Goal: Communication & Community: Share content

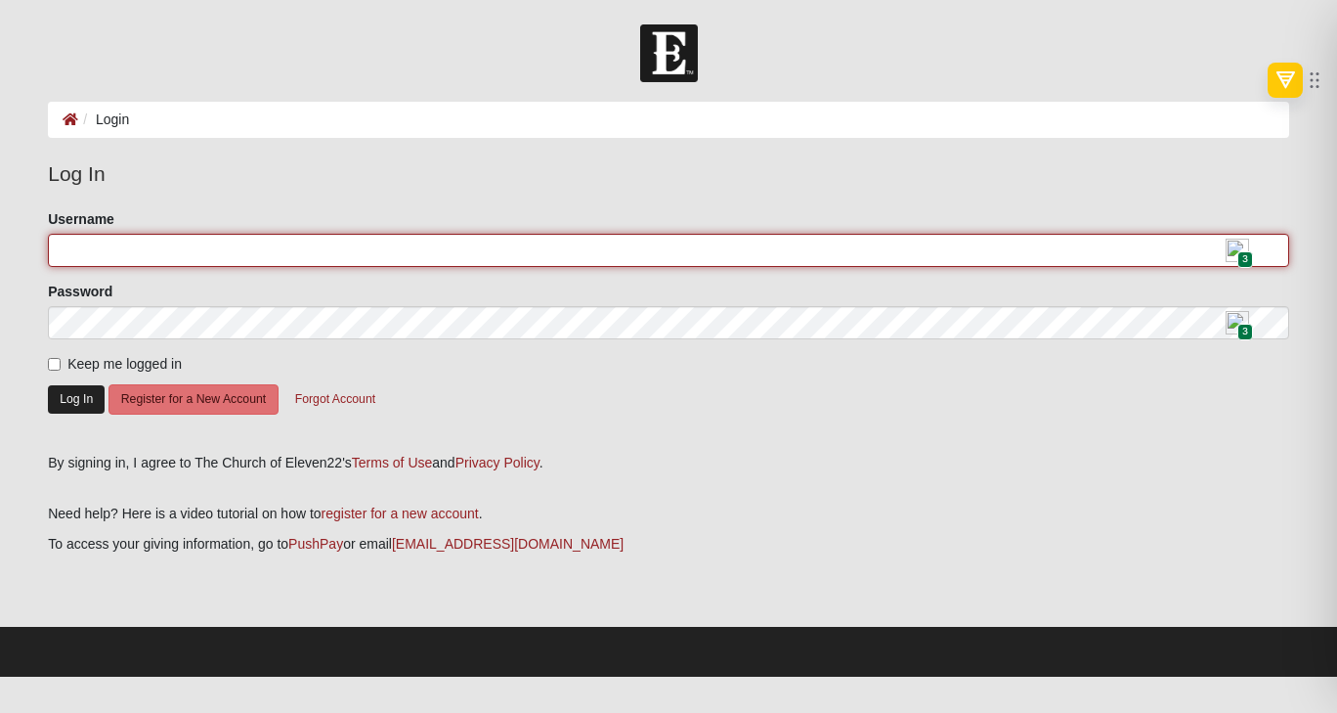
type input "[EMAIL_ADDRESS][DOMAIN_NAME]"
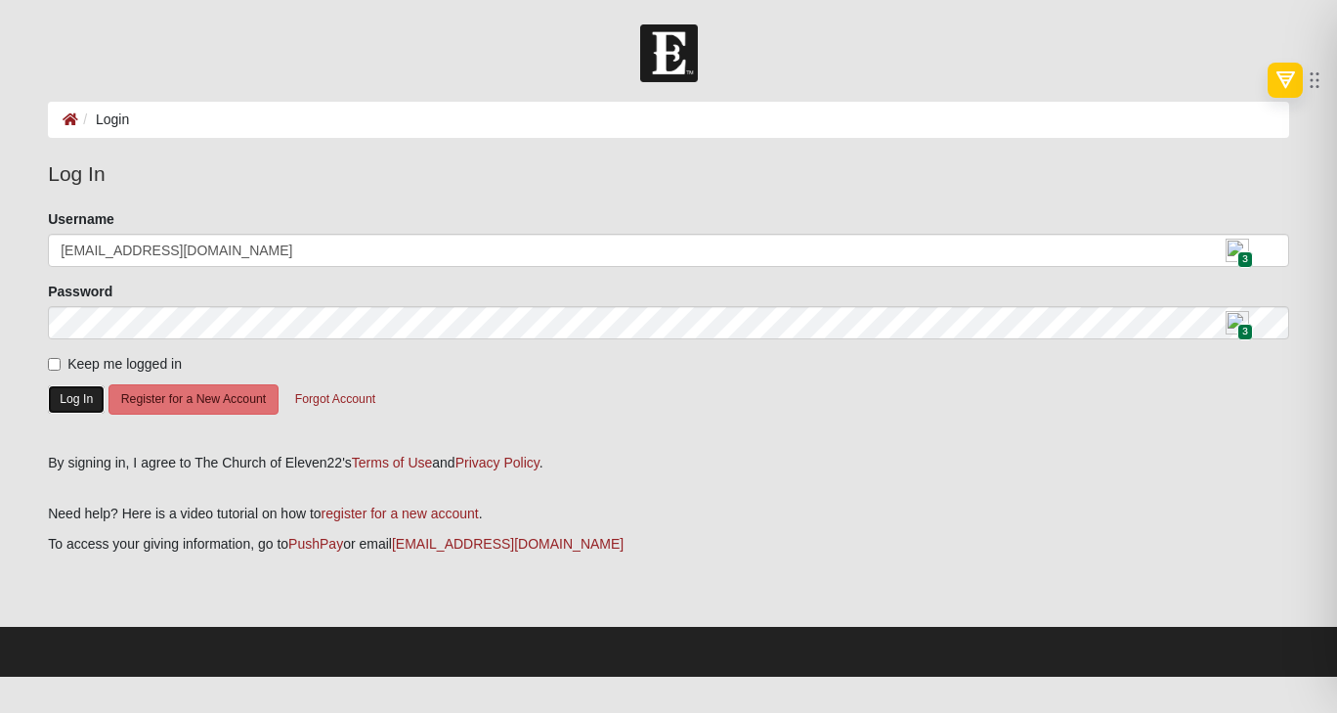
click at [86, 411] on button "Log In" at bounding box center [76, 399] width 57 height 28
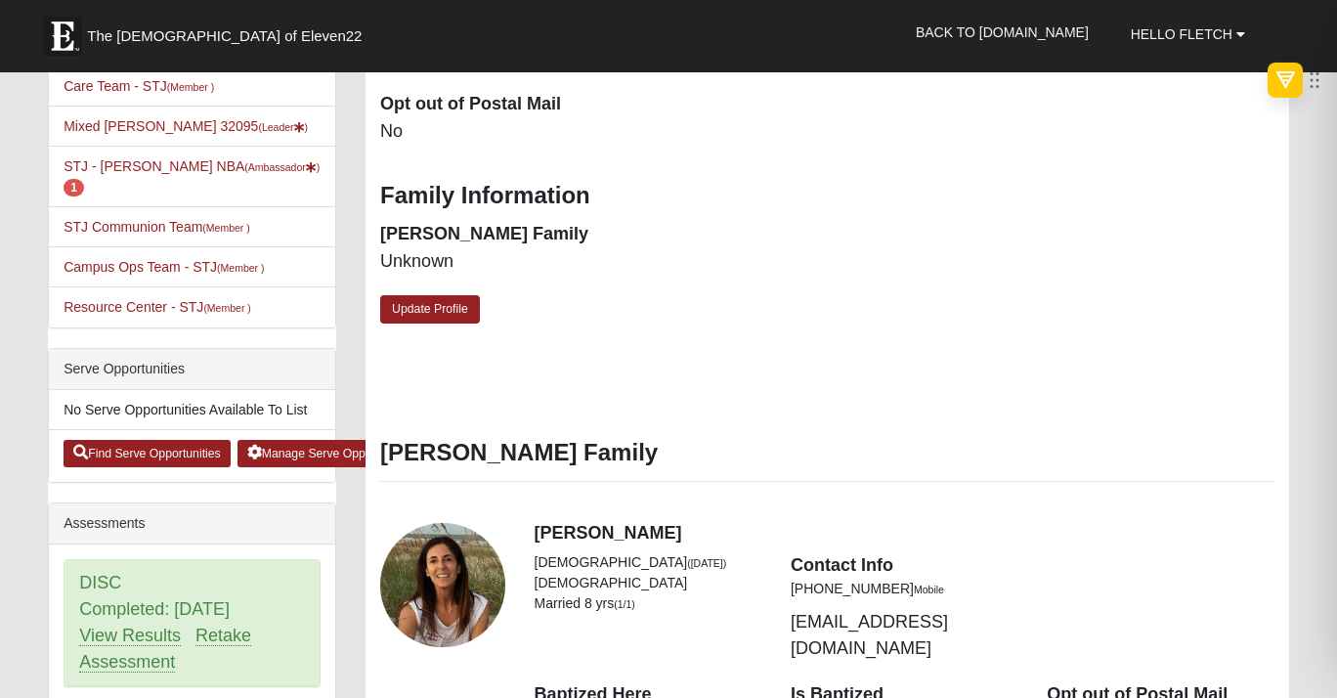
scroll to position [534, 0]
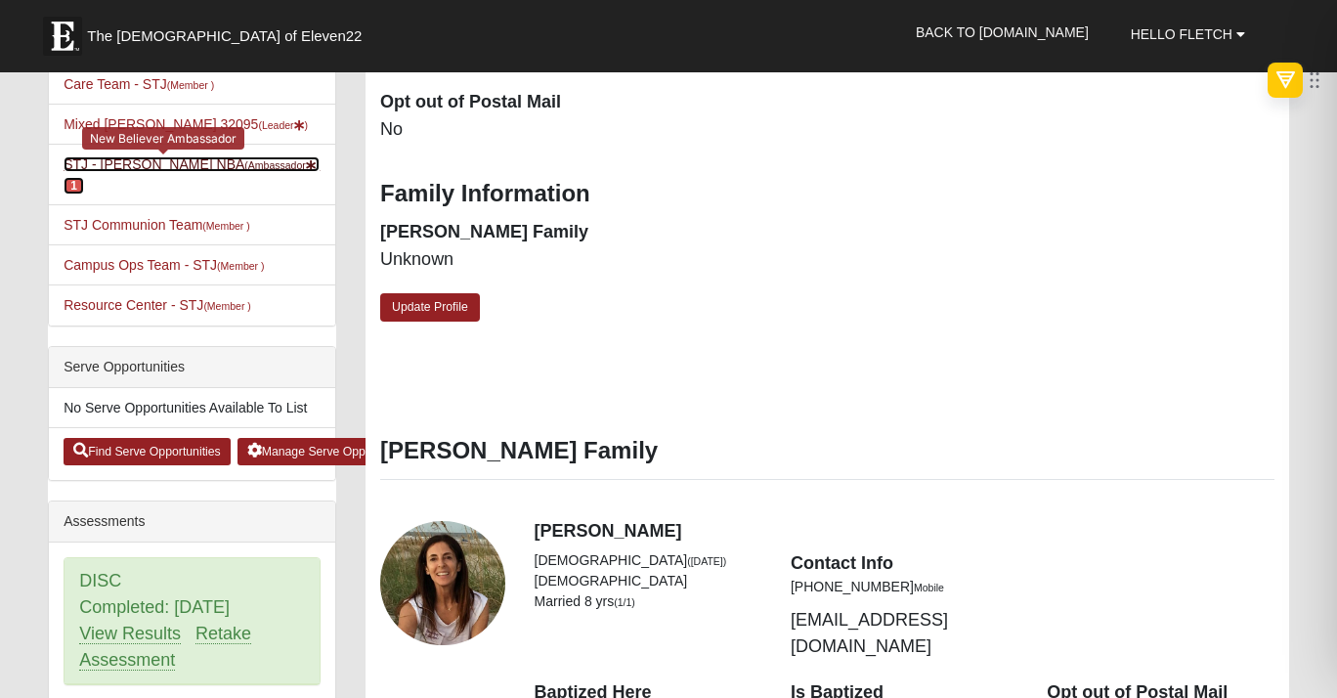
click at [110, 193] on link "STJ - Fletch Fletcher NBA (Ambassador ) 1" at bounding box center [192, 174] width 256 height 36
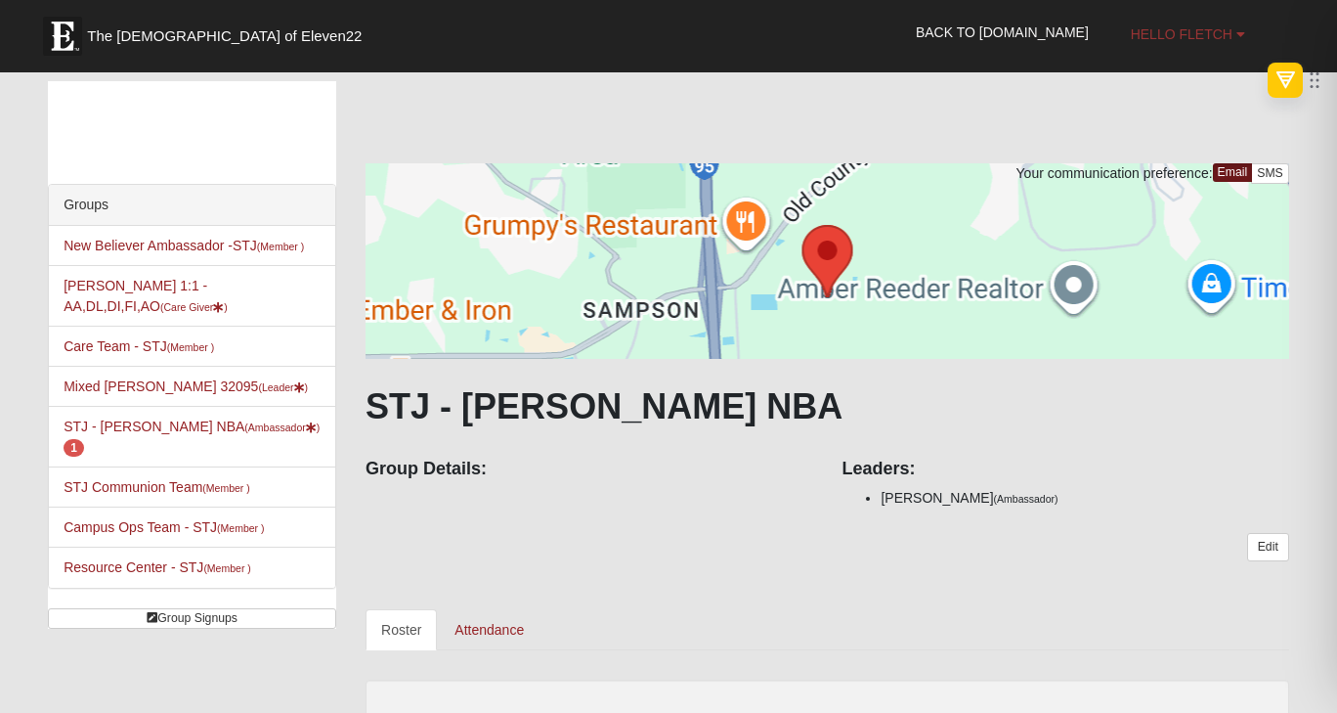
click at [1190, 48] on link "Hello Fletch" at bounding box center [1188, 34] width 144 height 49
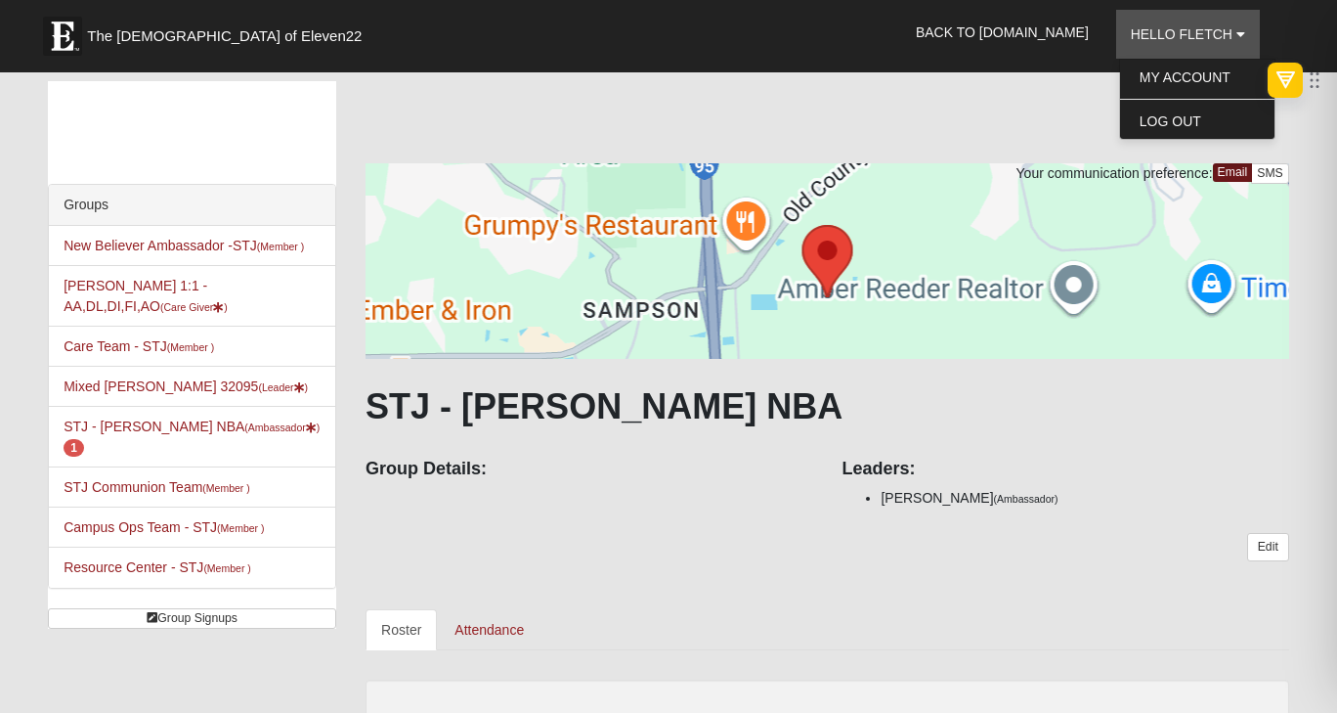
click at [960, 138] on div "Your communication preference: Email SMS STJ - Fletch Fletcher NBA Group Detail…" at bounding box center [828, 650] width 924 height 1139
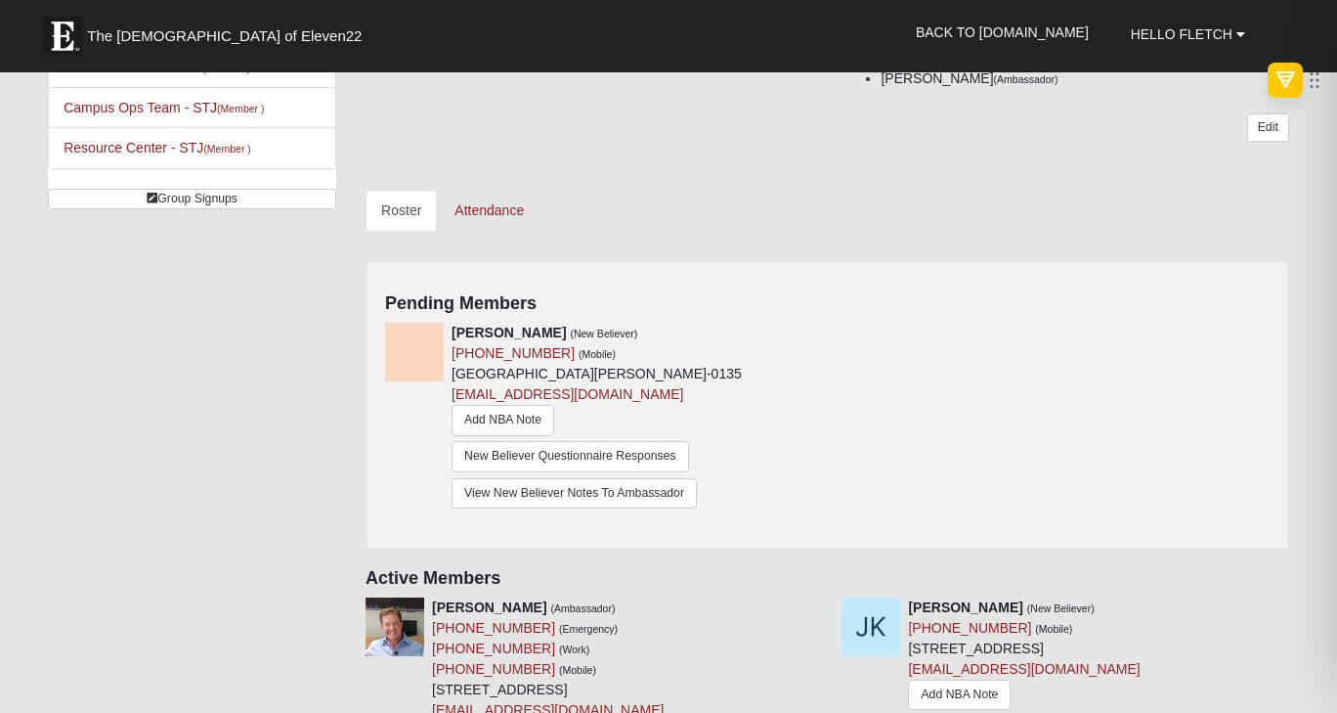
scroll to position [592, 0]
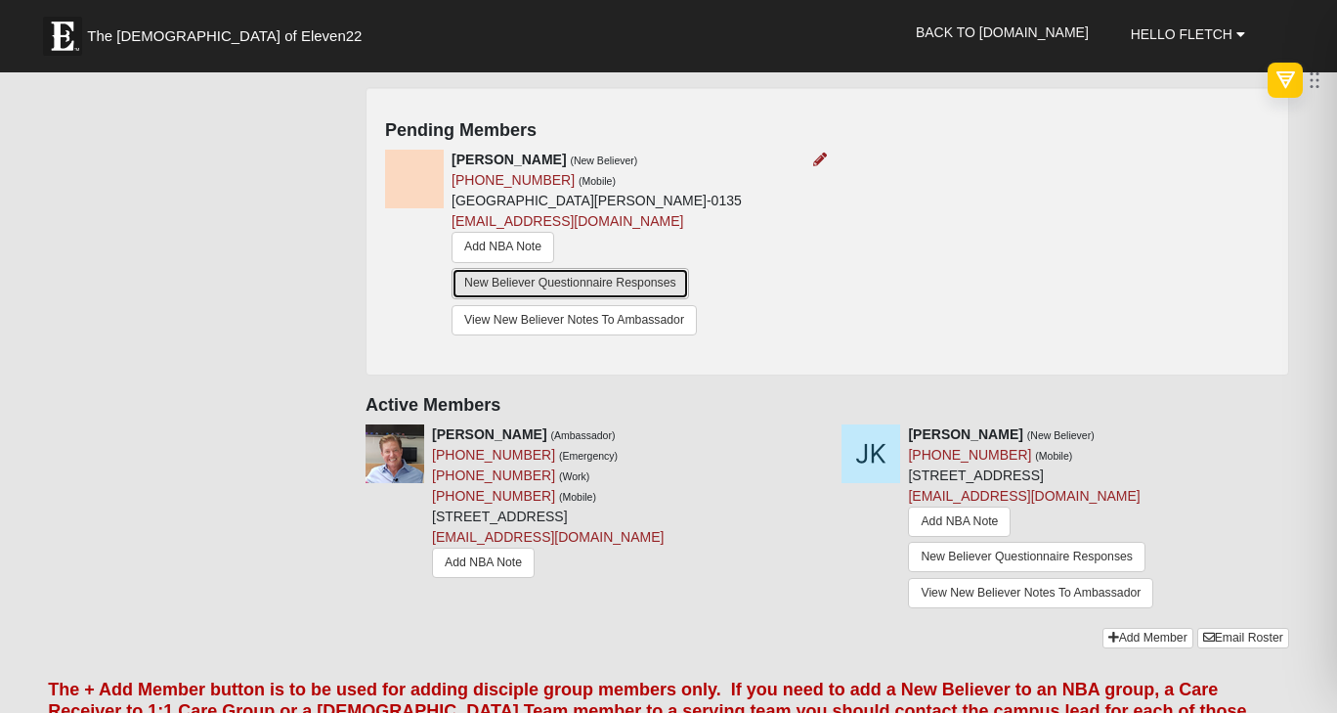
click at [600, 298] on link "New Believer Questionnaire Responses" at bounding box center [571, 283] width 238 height 30
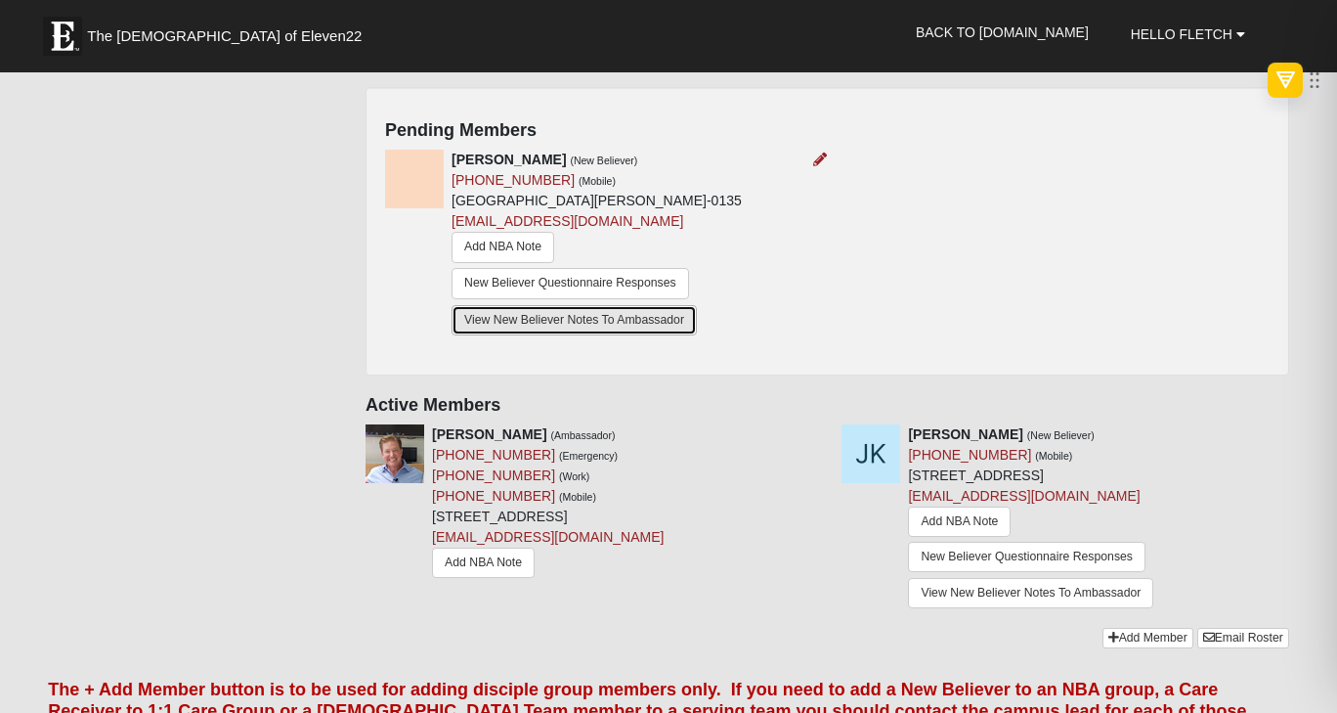
click at [545, 335] on link "View New Believer Notes To Ambassador" at bounding box center [574, 320] width 245 height 30
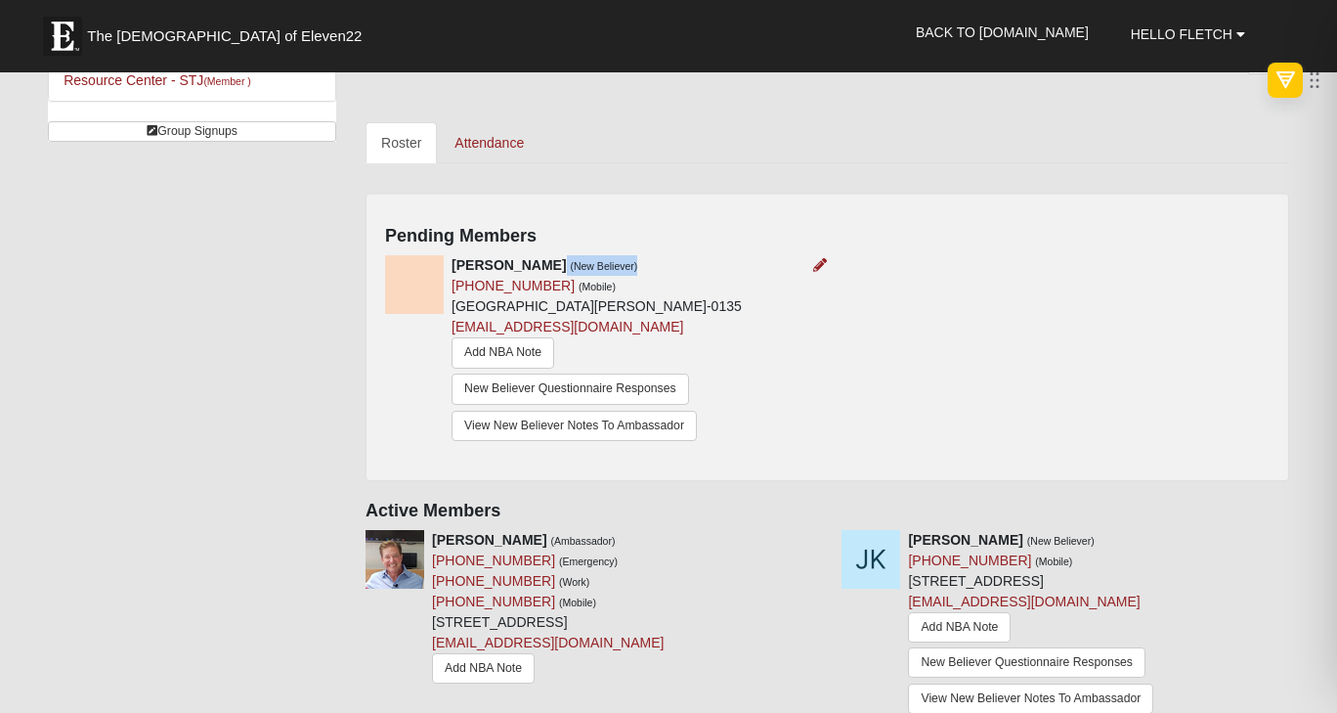
drag, startPoint x: 480, startPoint y: 367, endPoint x: 675, endPoint y: 354, distance: 194.9
click at [675, 354] on div "Erick Alfaro (New Believer) (904) 576-0522 (Mobile) 759 Village Grande Dr Ponte…" at bounding box center [597, 350] width 290 height 191
click at [819, 272] on icon at bounding box center [820, 265] width 14 height 14
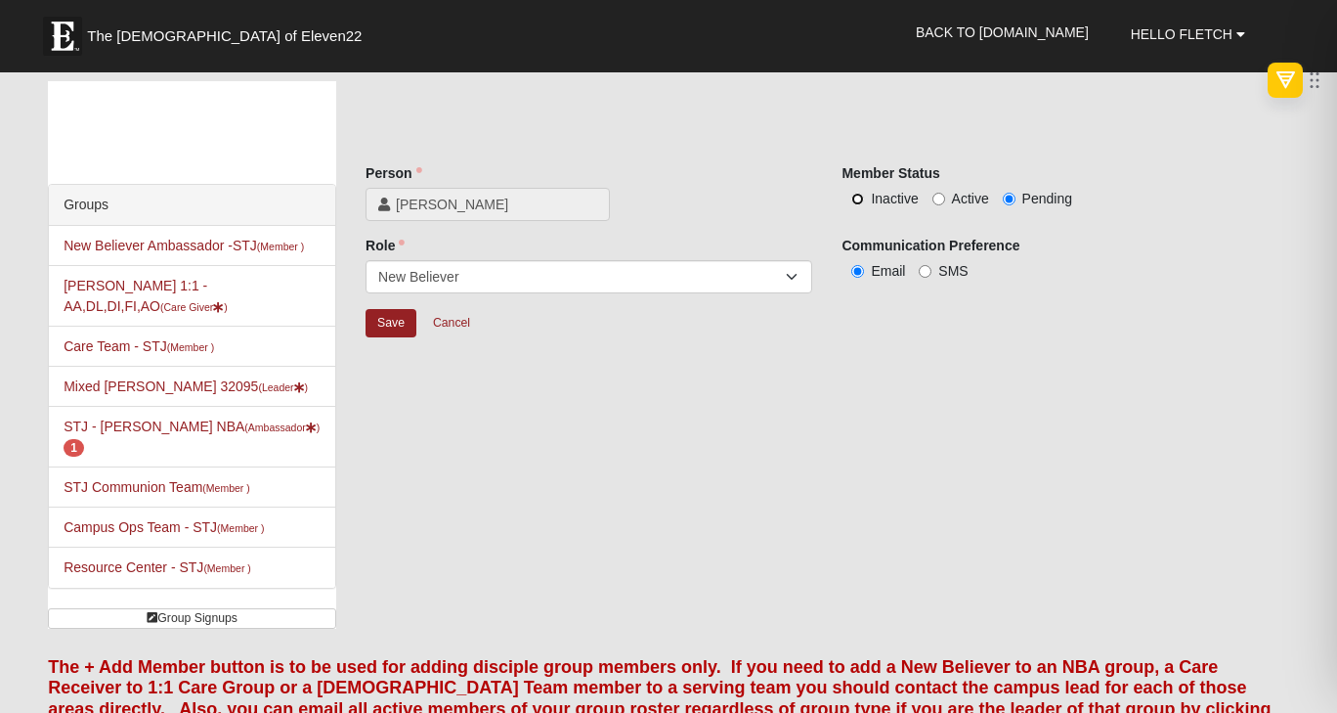
click at [852, 205] on input "Inactive" at bounding box center [857, 199] width 13 height 13
radio input "true"
click at [394, 337] on input "Save" at bounding box center [391, 323] width 51 height 28
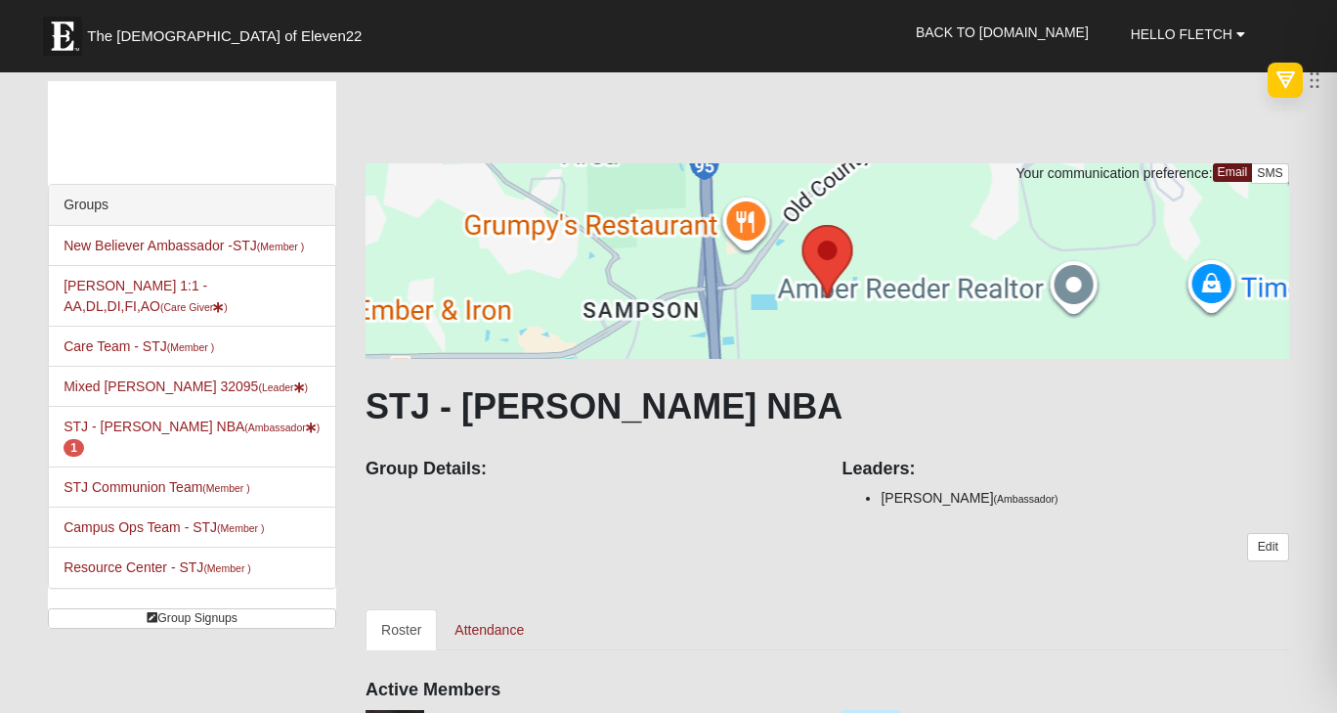
scroll to position [109, 0]
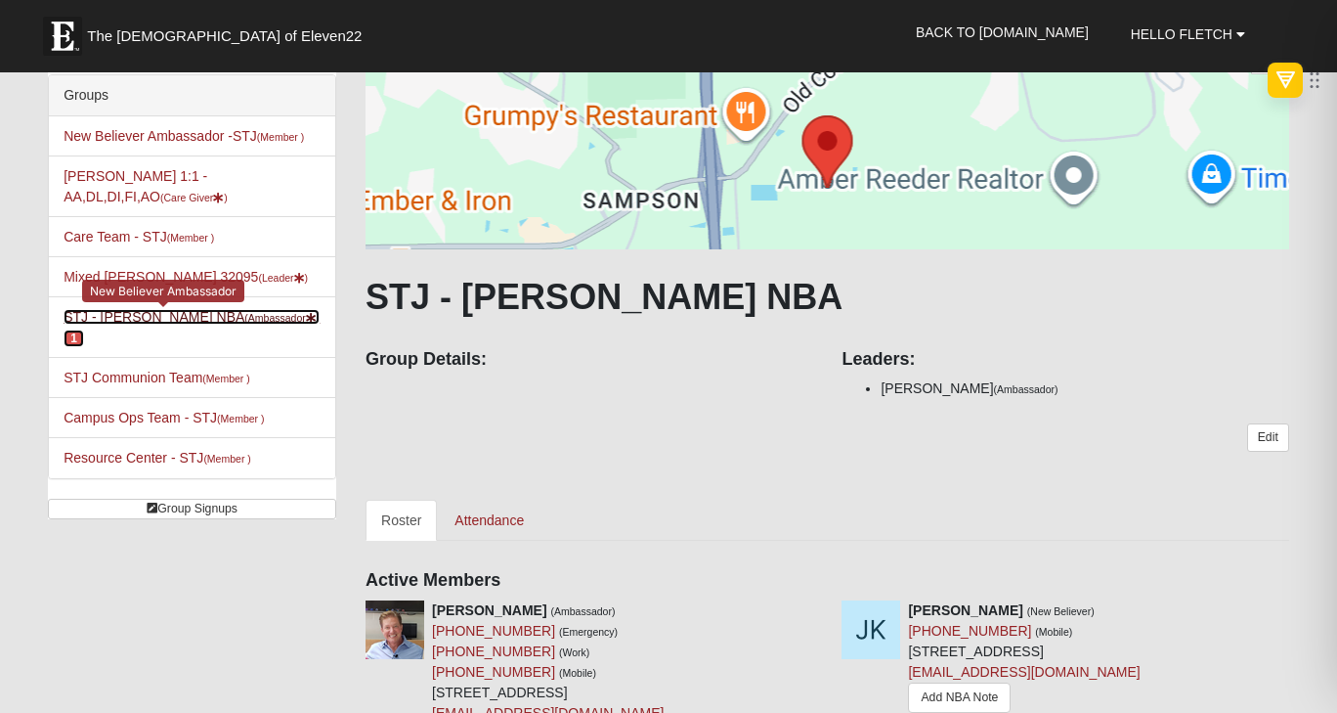
click at [207, 345] on link "STJ - Fletch Fletcher NBA (Ambassador ) 1" at bounding box center [192, 327] width 256 height 36
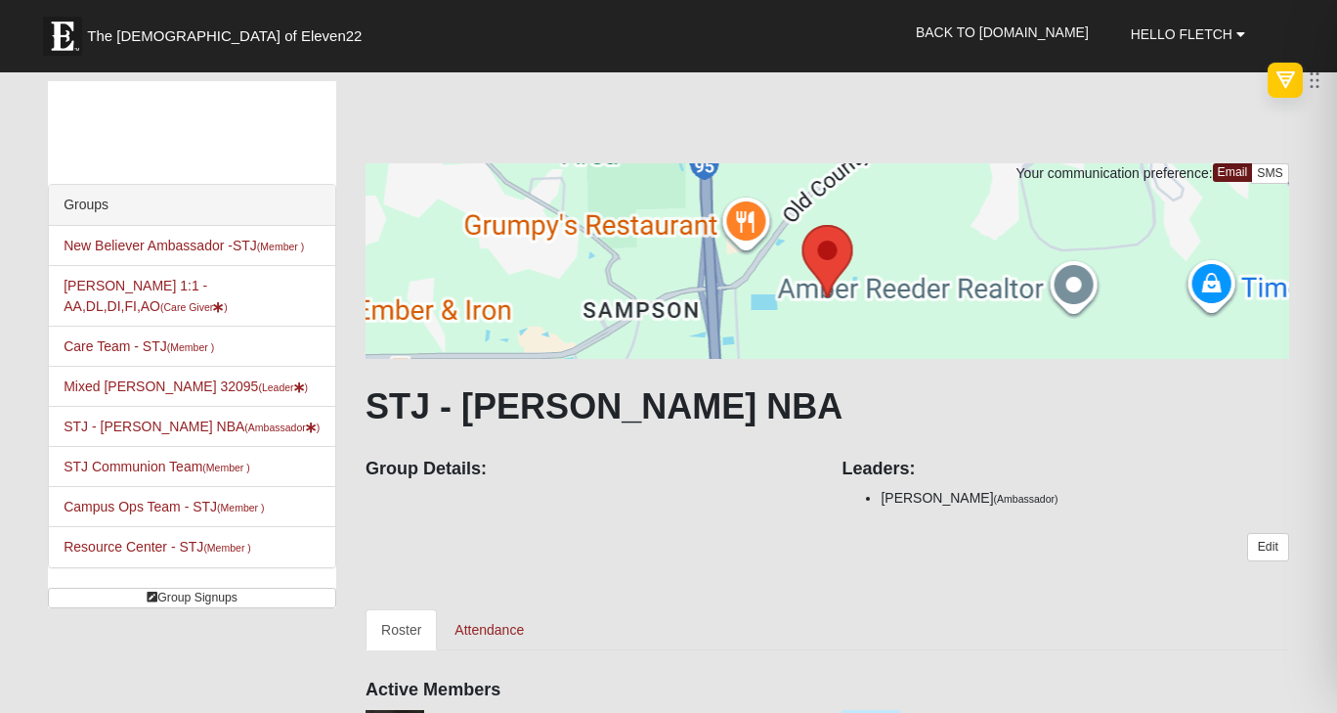
scroll to position [238, 0]
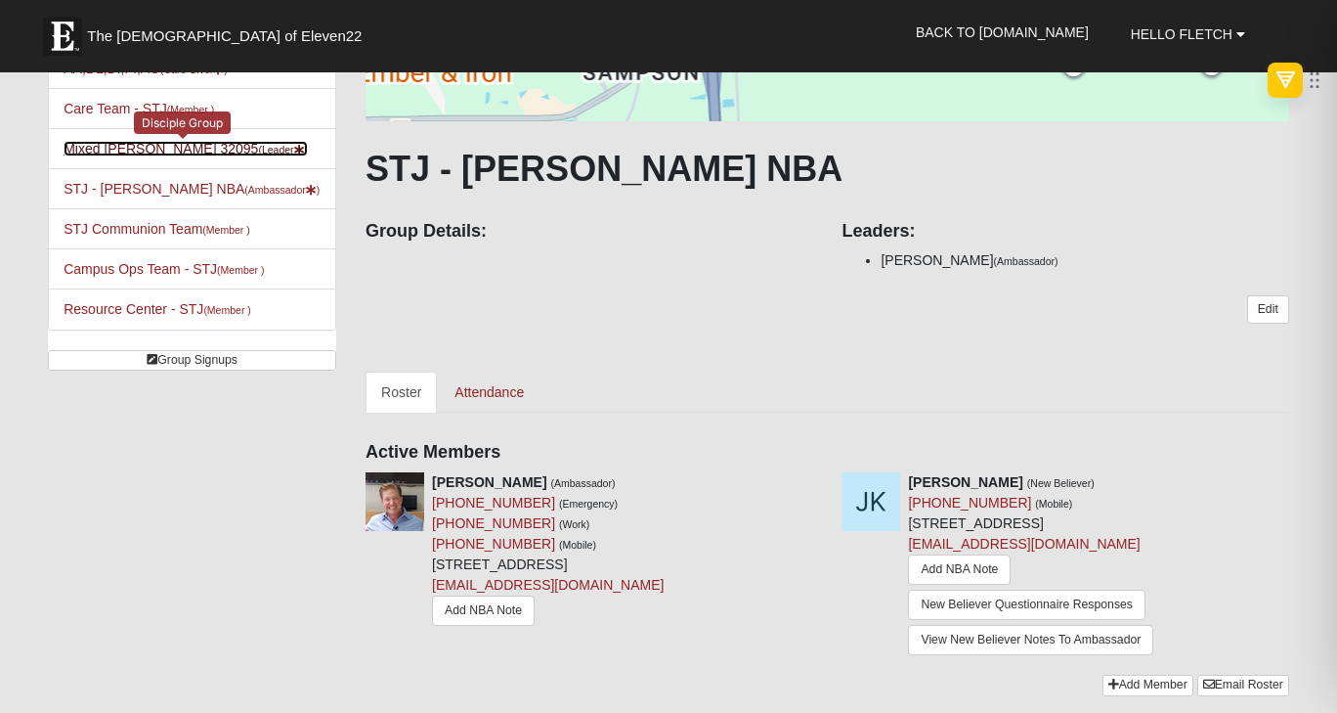
click at [186, 156] on link "Mixed Fletcher 32095 (Leader )" at bounding box center [186, 149] width 244 height 16
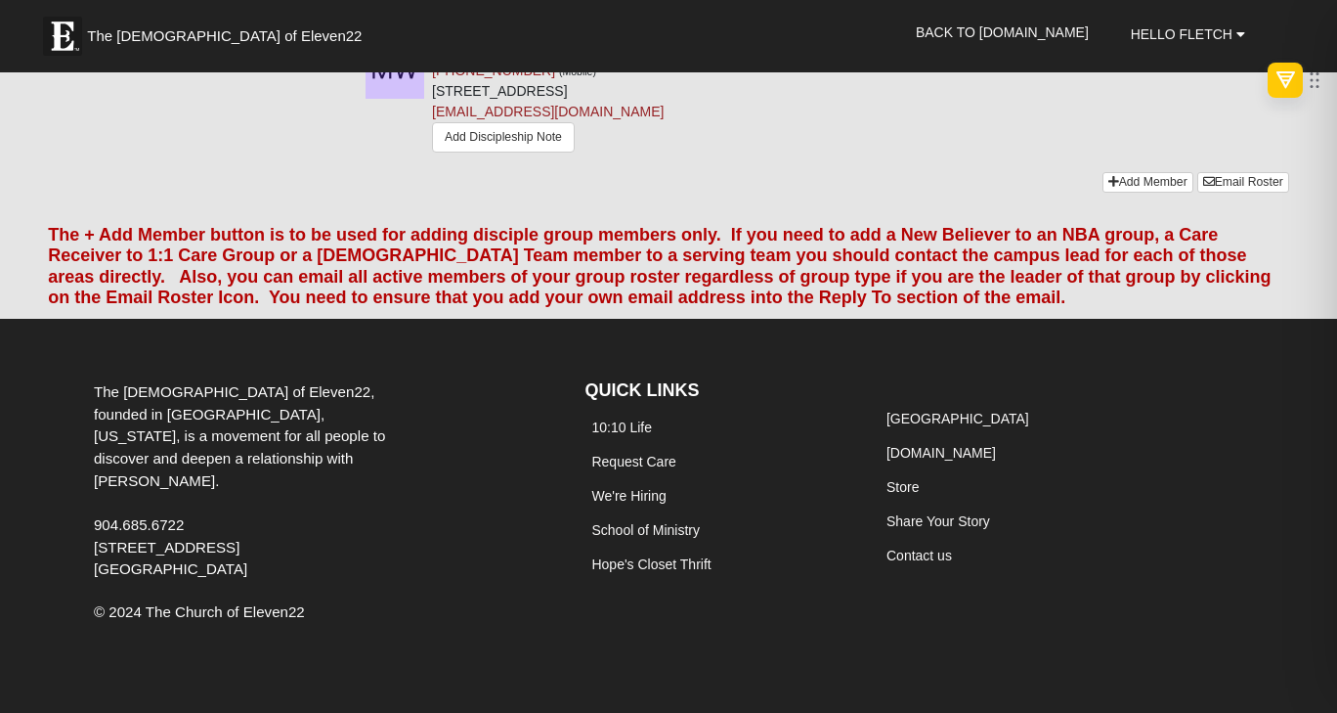
scroll to position [4099, 0]
click at [1211, 193] on link "Email Roster" at bounding box center [1243, 182] width 92 height 21
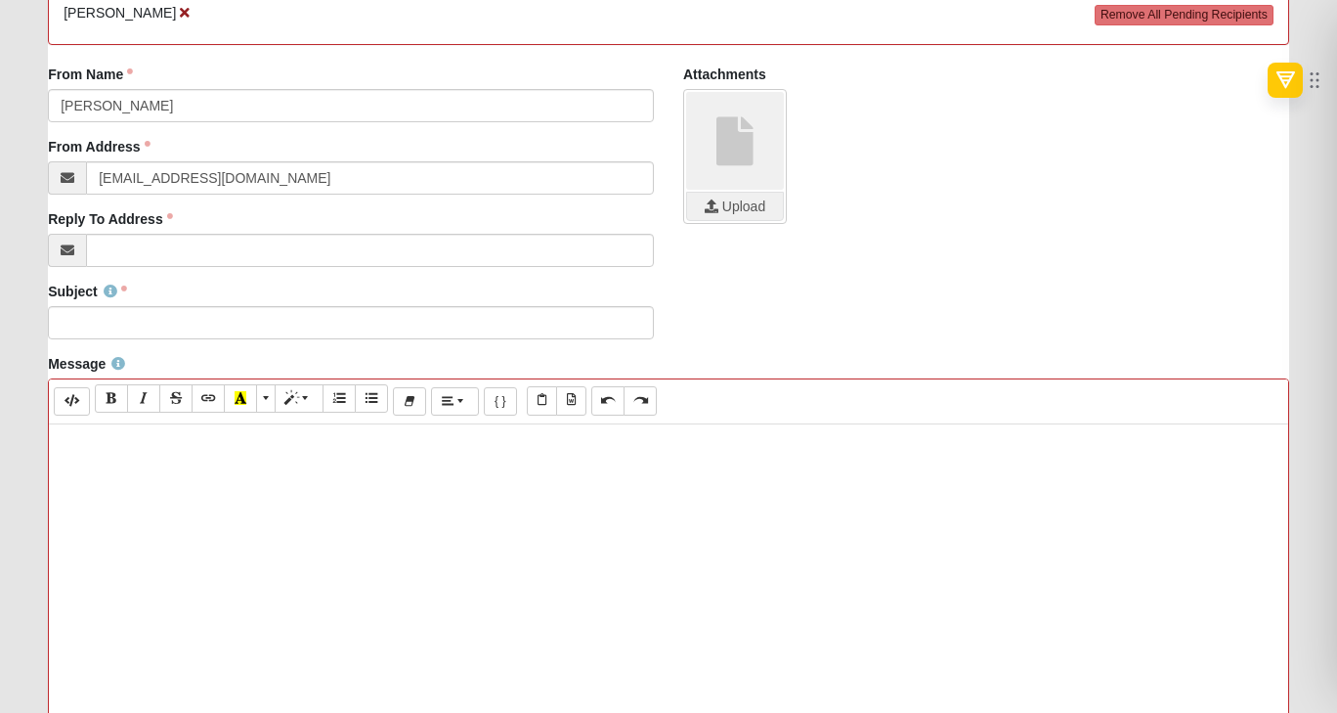
scroll to position [436, 0]
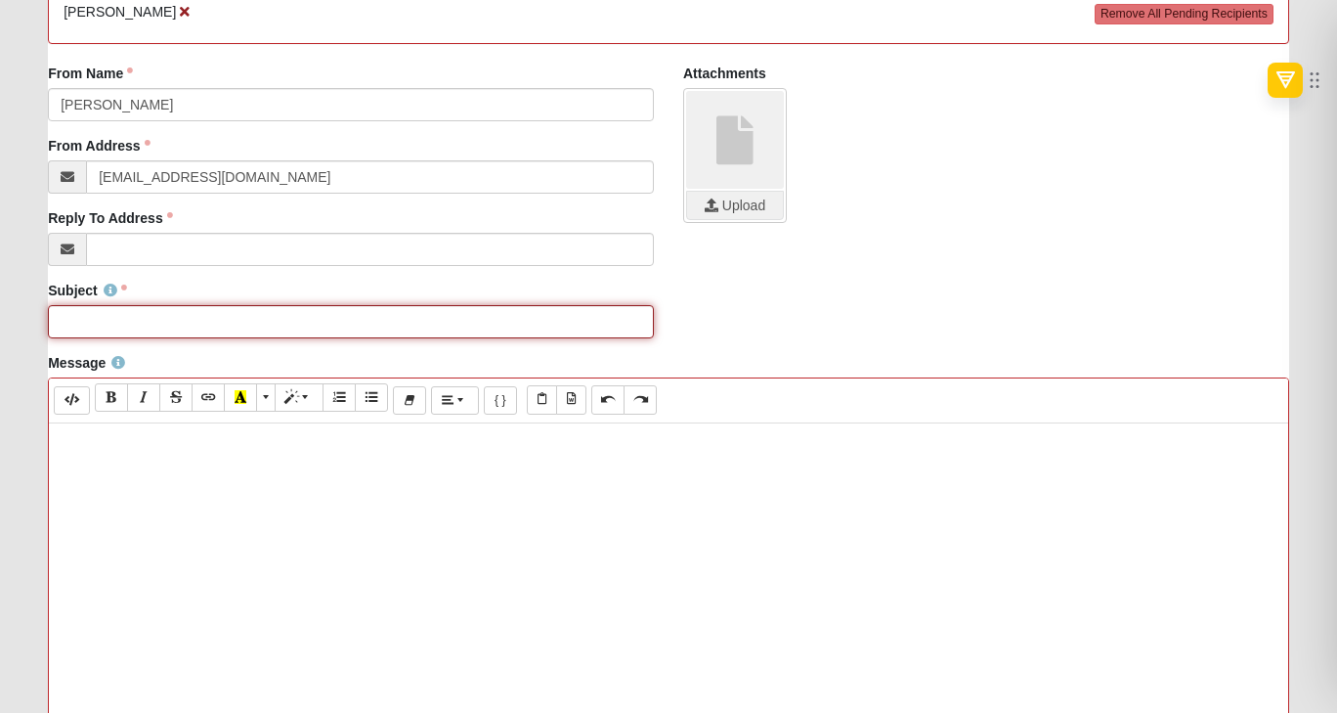
click at [158, 338] on input "Subject" at bounding box center [351, 321] width 606 height 33
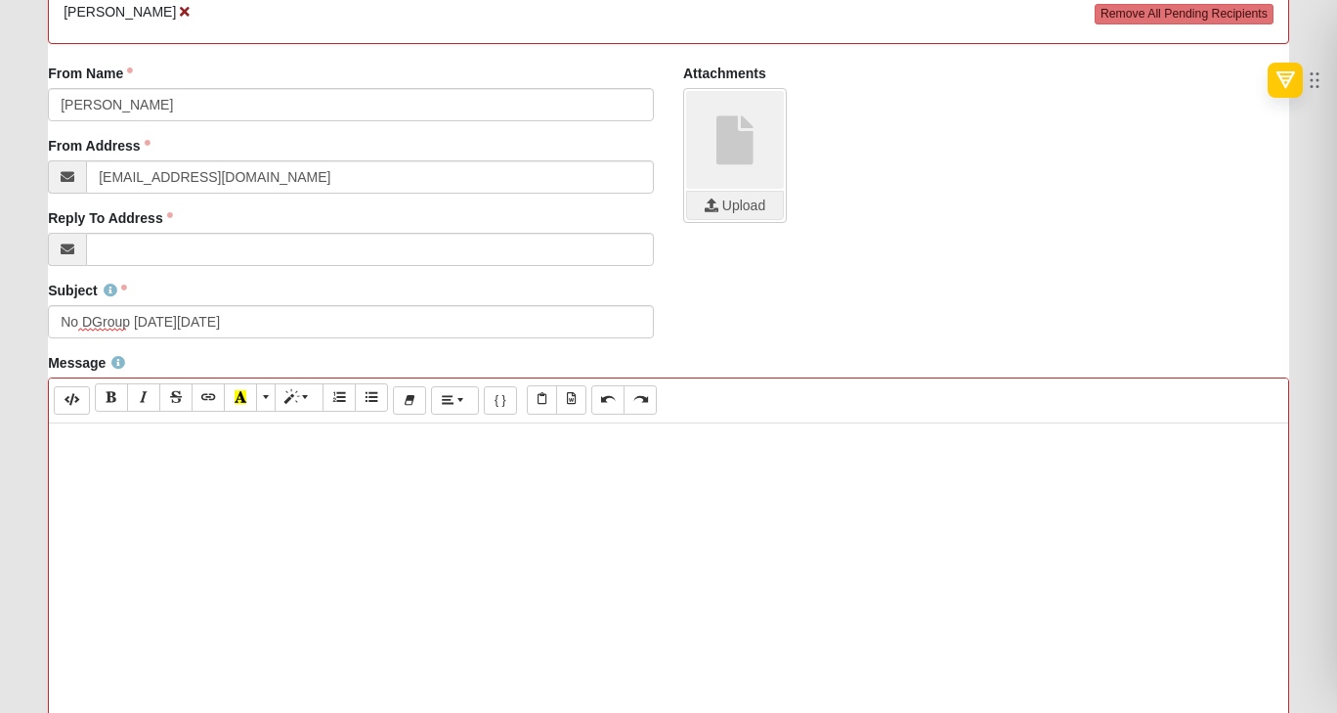
click at [428, 454] on p at bounding box center [669, 443] width 1220 height 21
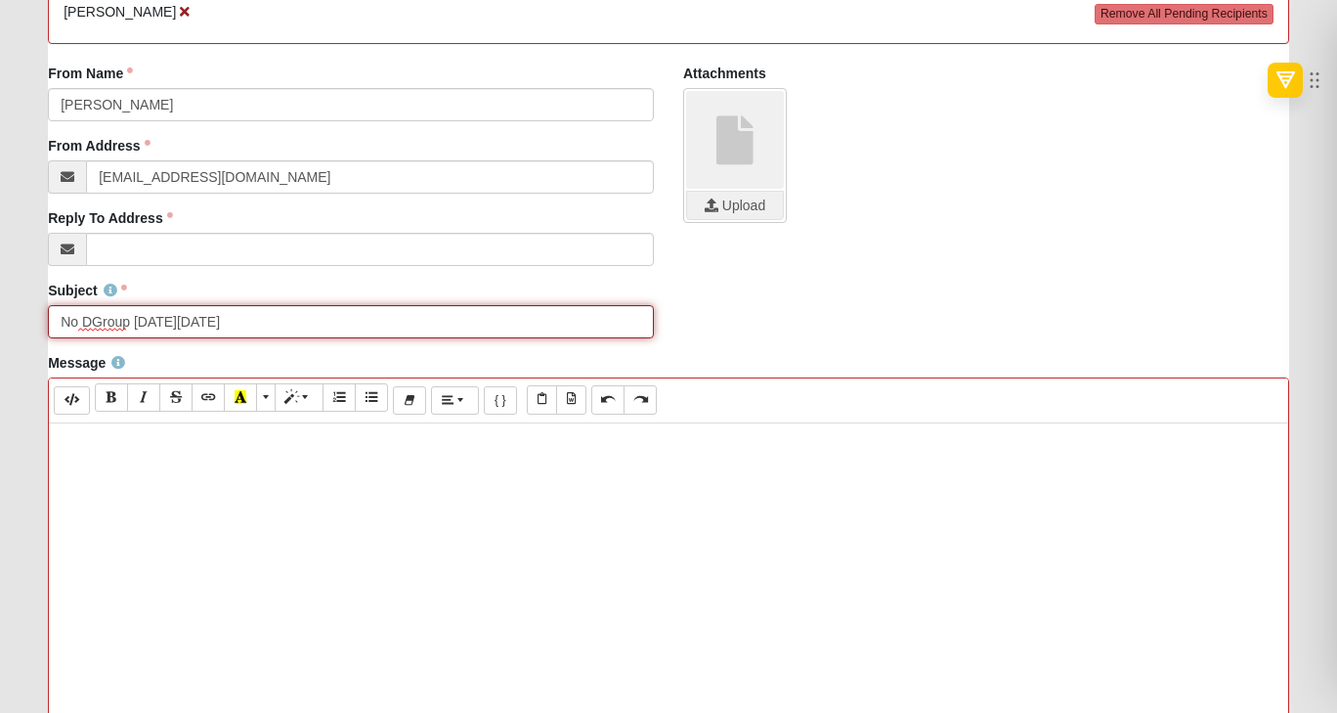
click at [283, 338] on input "No DGroup [DATE][DATE]" at bounding box center [351, 321] width 606 height 33
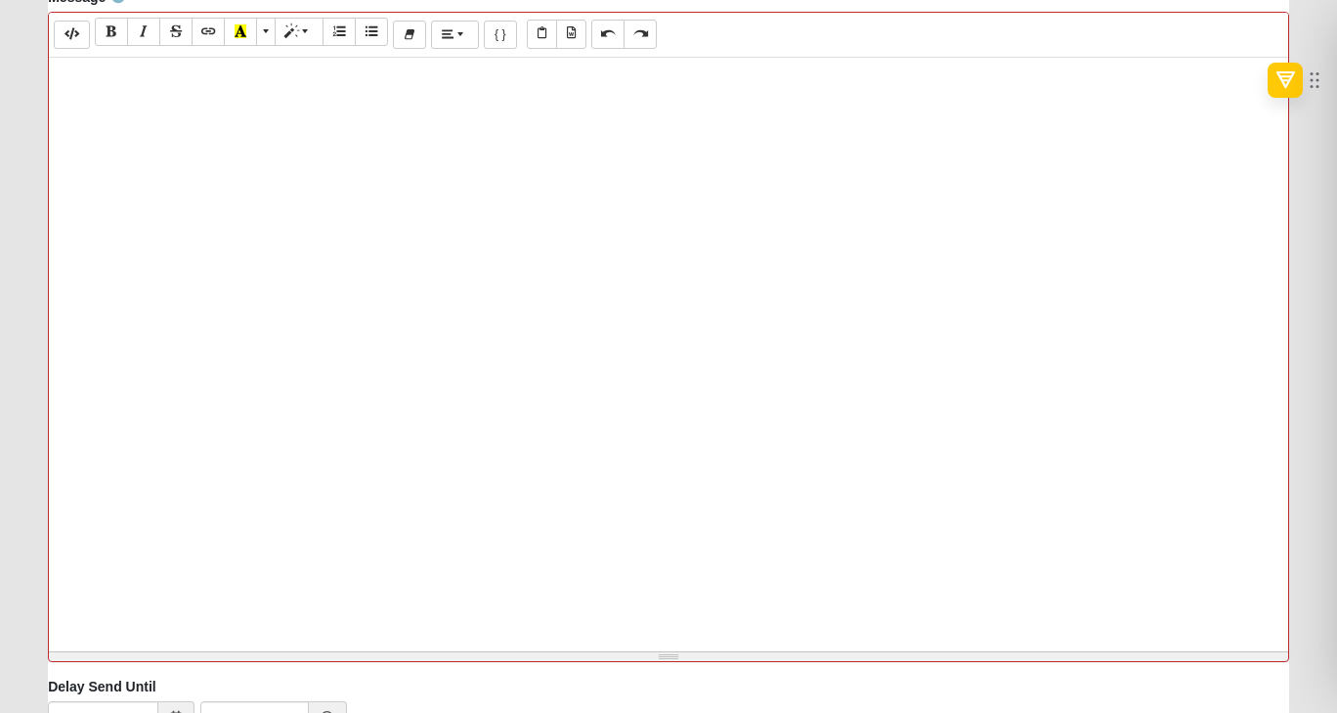
scroll to position [1021, 0]
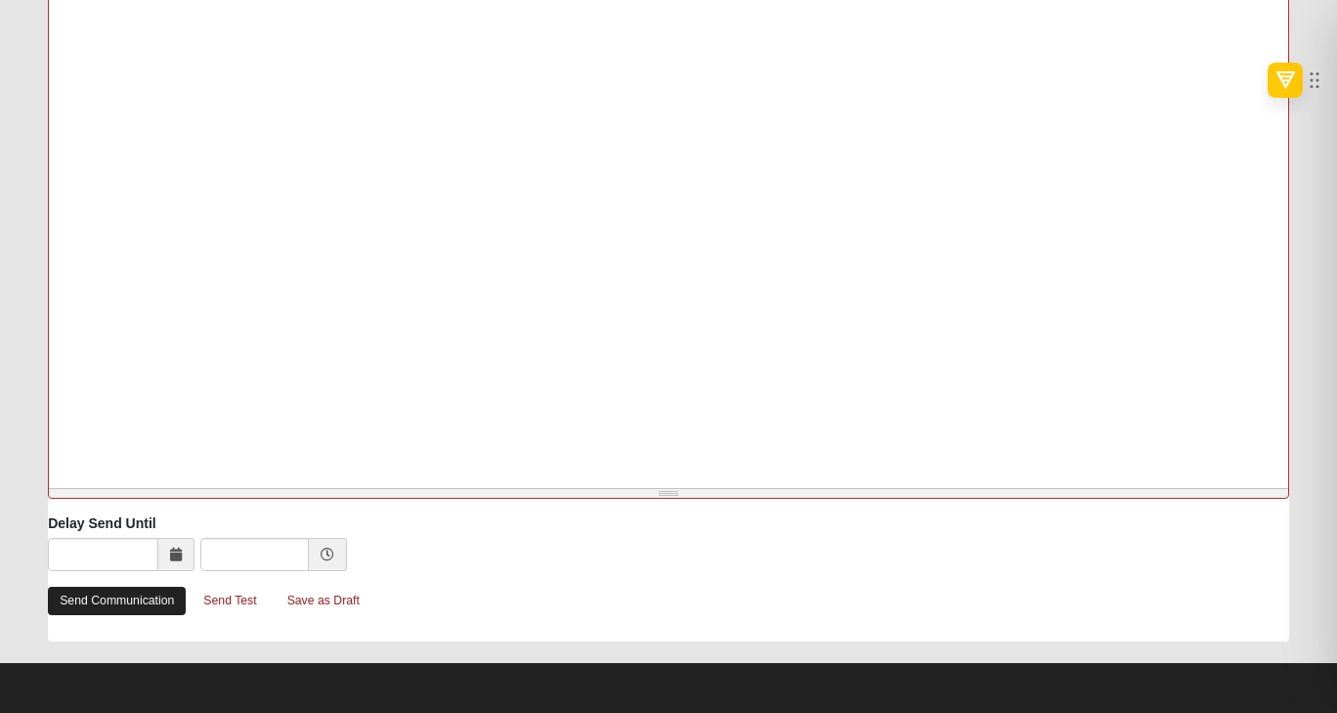
type input "No DGroup [DATE][DATE] eom"
click at [139, 599] on link "Send Communication" at bounding box center [117, 601] width 138 height 28
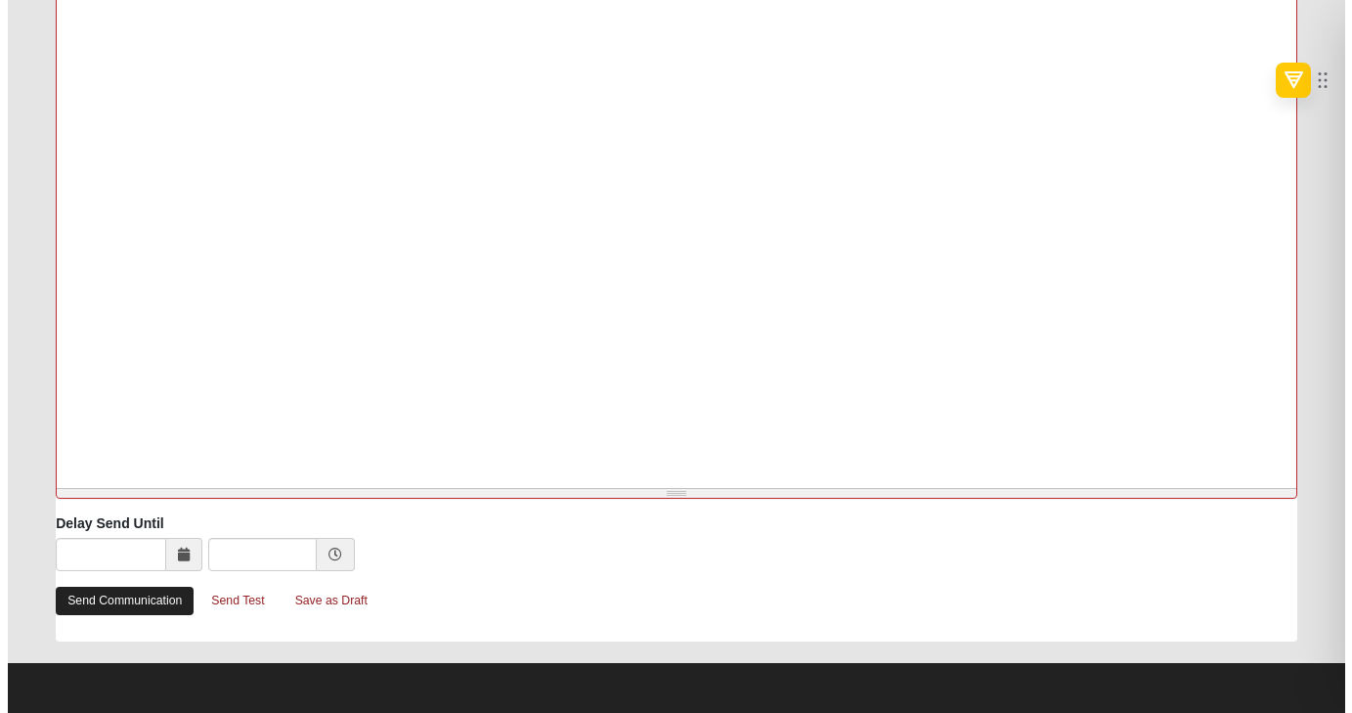
scroll to position [0, 0]
